Goal: Transaction & Acquisition: Purchase product/service

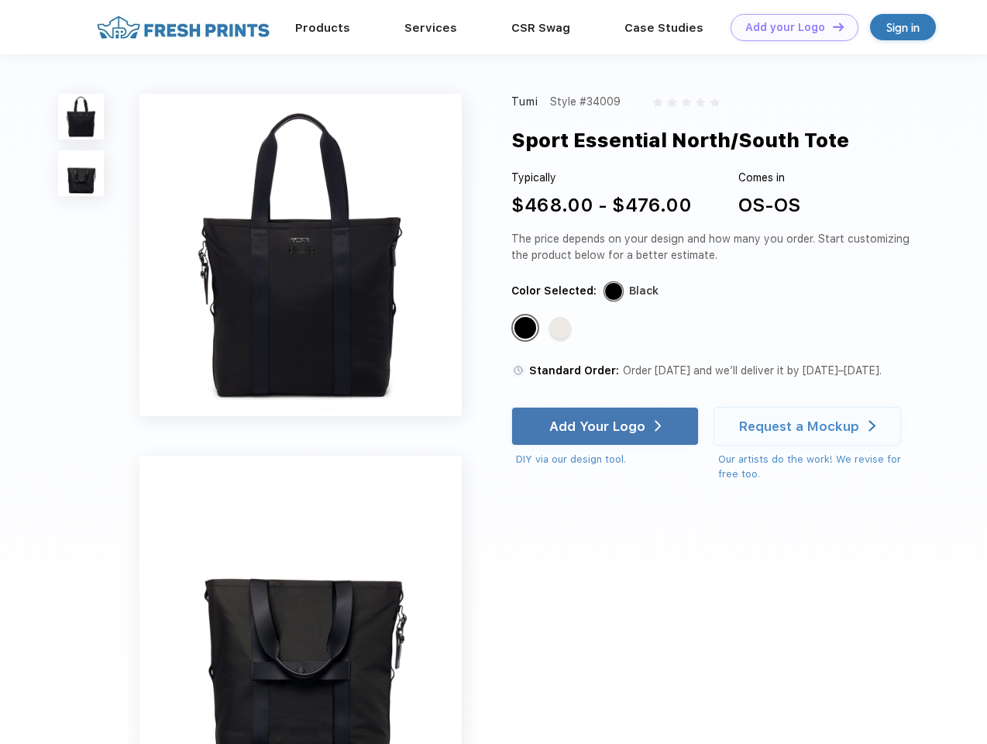
click at [789, 27] on link "Add your Logo Design Tool" at bounding box center [795, 27] width 128 height 27
click at [0, 0] on div "Design Tool" at bounding box center [0, 0] width 0 height 0
click at [831, 26] on link "Add your Logo Design Tool" at bounding box center [795, 27] width 128 height 27
click at [81, 116] on img at bounding box center [81, 117] width 46 height 46
click at [81, 174] on img at bounding box center [81, 173] width 46 height 46
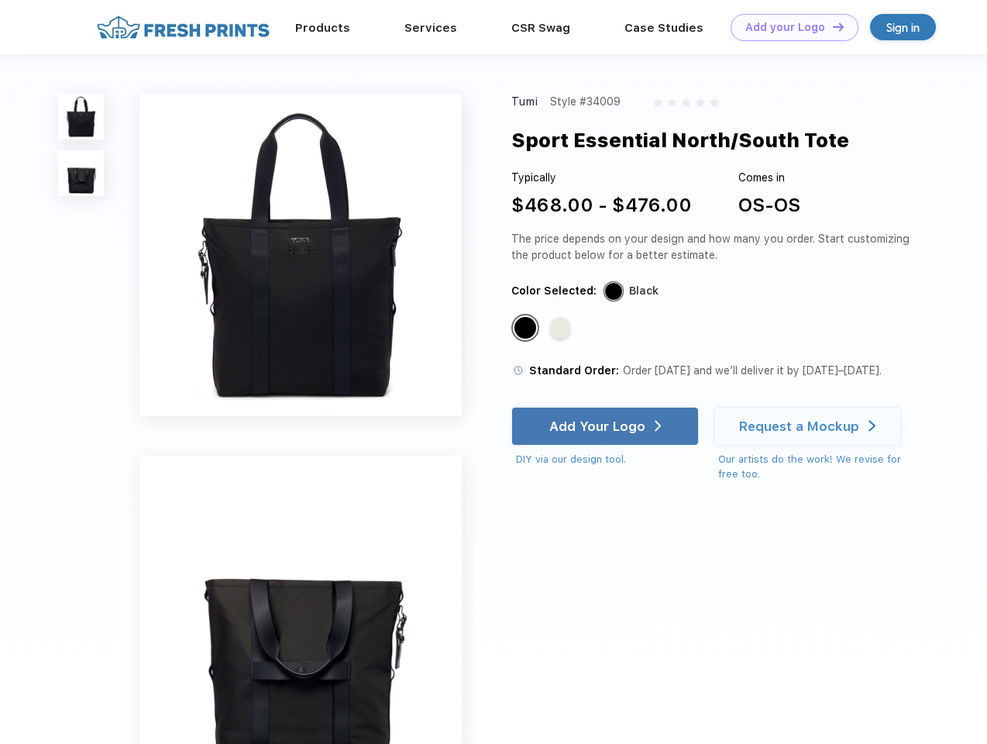
click at [527, 329] on div "Standard Color" at bounding box center [526, 328] width 22 height 22
click at [562, 329] on div "Standard Color" at bounding box center [560, 328] width 22 height 22
click at [607, 426] on div "Add Your Logo" at bounding box center [597, 425] width 96 height 15
click at [810, 426] on div "Request a Mockup" at bounding box center [799, 425] width 120 height 15
